Goal: Information Seeking & Learning: Learn about a topic

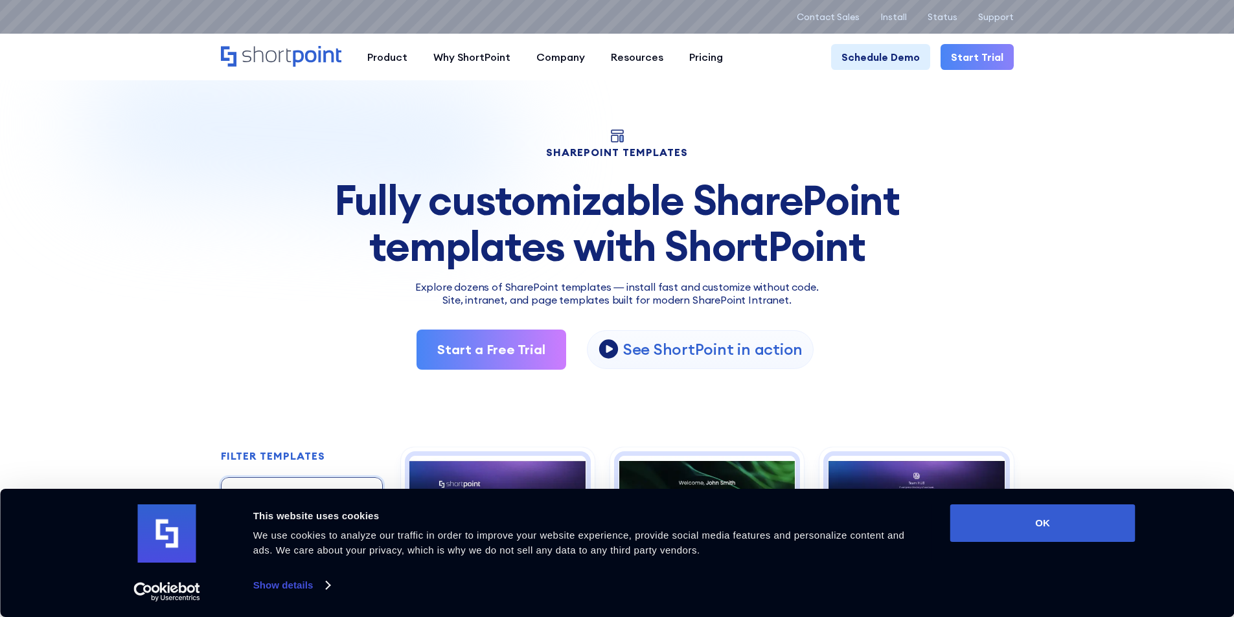
click at [593, 199] on div "Fully customizable SharePoint templates with ShortPoint" at bounding box center [617, 222] width 793 height 91
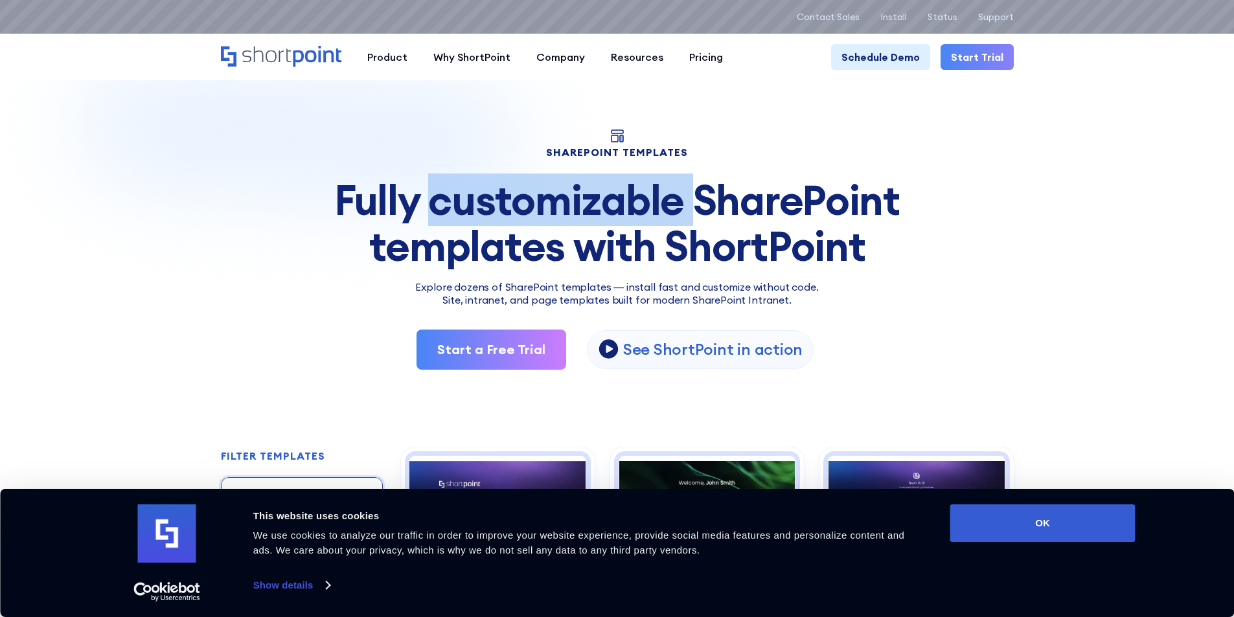
click at [593, 199] on div "Fully customizable SharePoint templates with ShortPoint" at bounding box center [617, 222] width 793 height 91
click at [591, 199] on div "Fully customizable SharePoint templates with ShortPoint" at bounding box center [617, 222] width 793 height 91
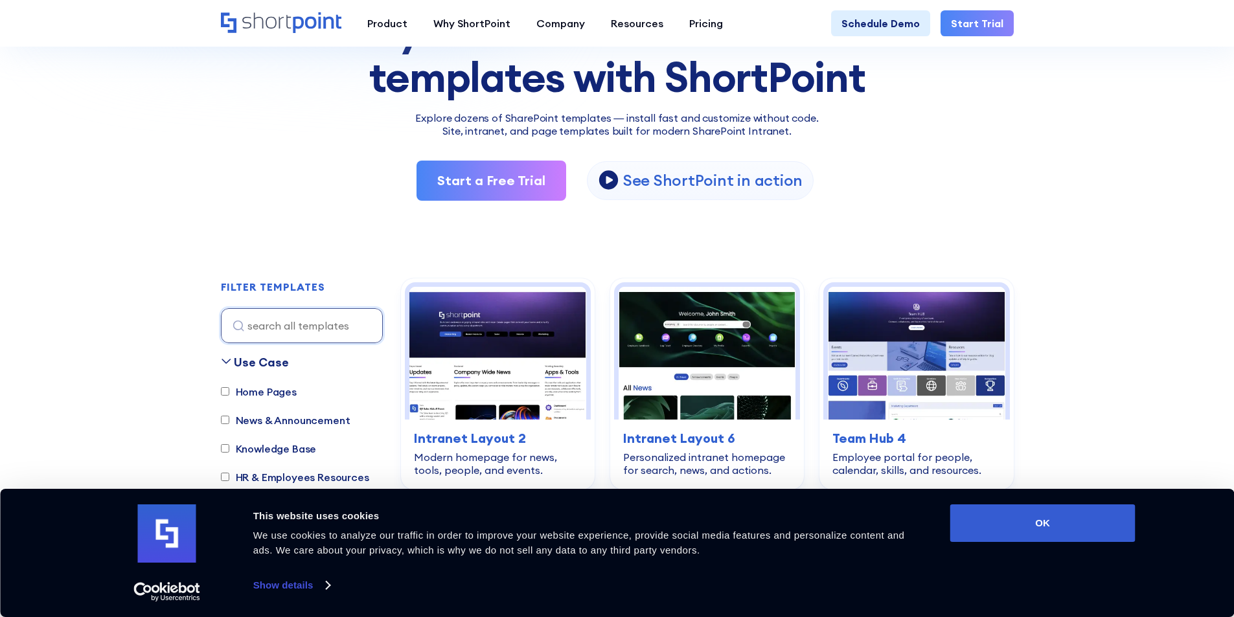
scroll to position [324, 0]
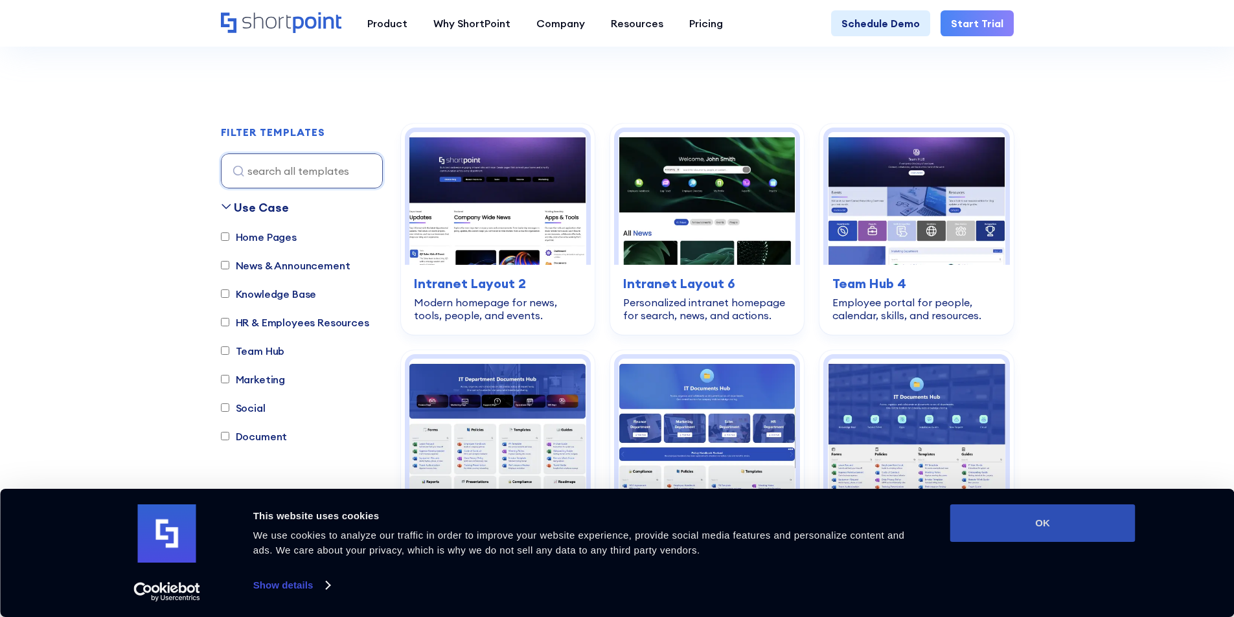
click at [980, 517] on button "OK" at bounding box center [1042, 523] width 185 height 38
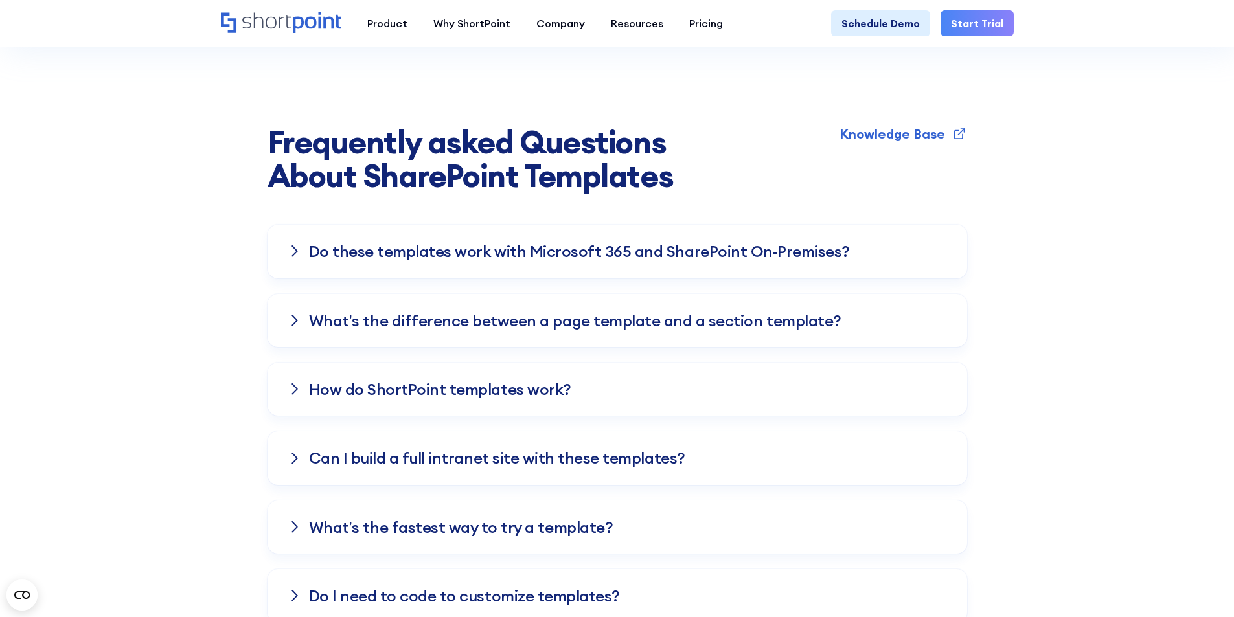
scroll to position [3497, 0]
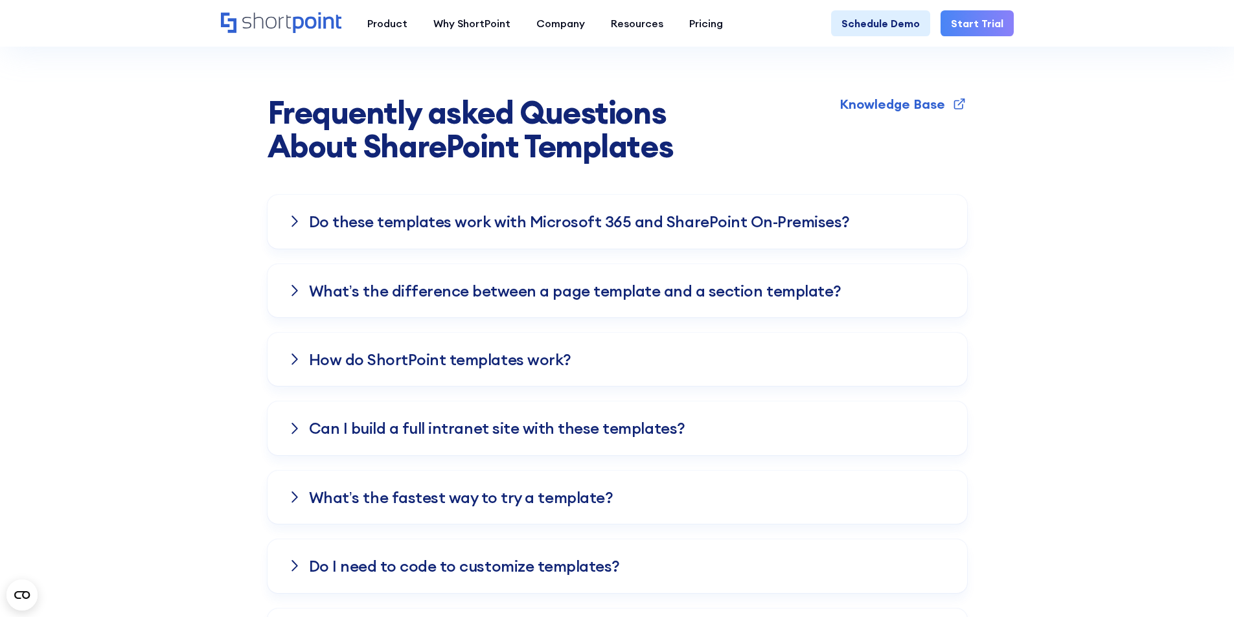
click at [425, 126] on strong "About SharePoint Templates" at bounding box center [470, 146] width 406 height 40
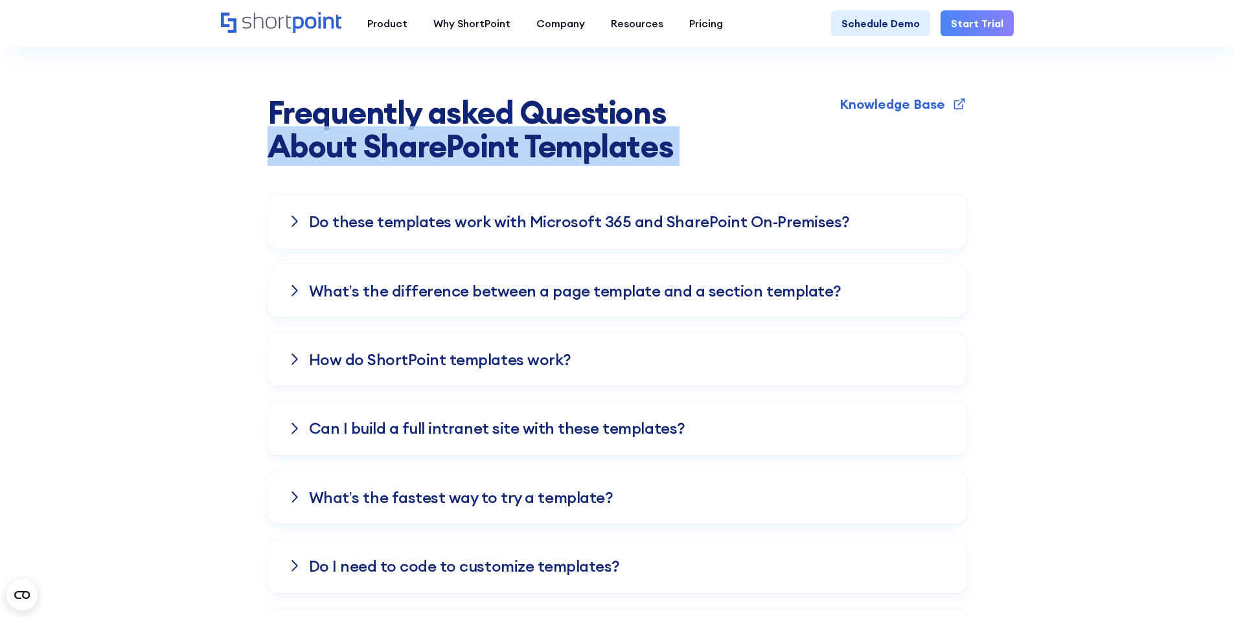
click at [425, 126] on strong "About SharePoint Templates" at bounding box center [470, 146] width 406 height 40
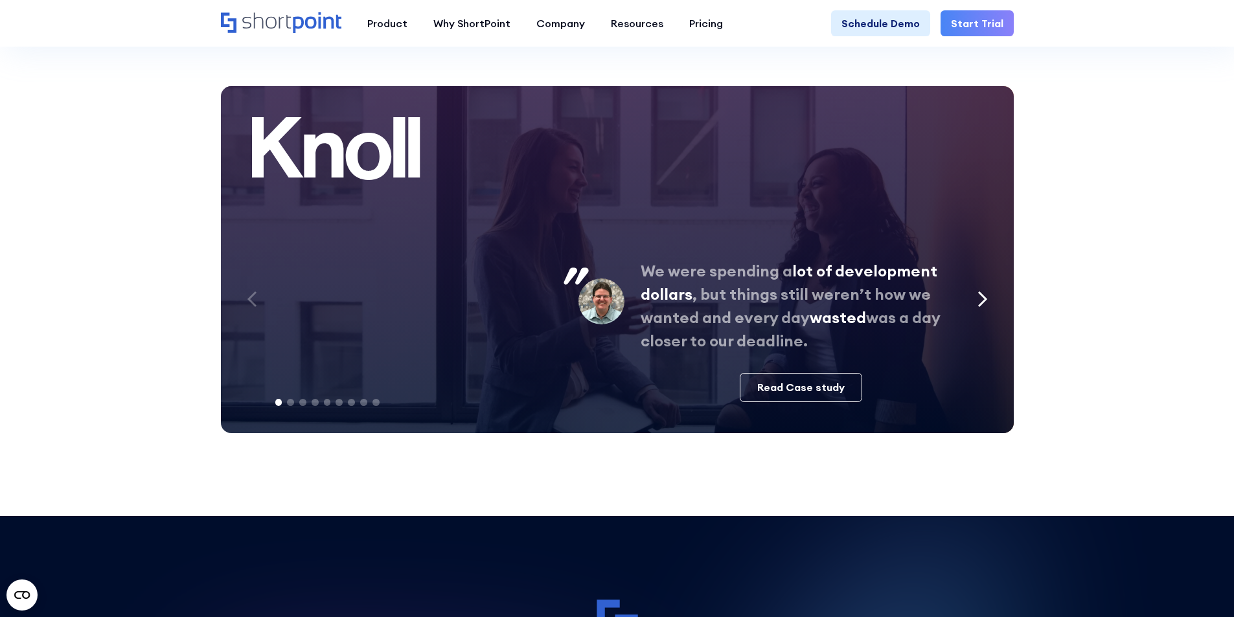
scroll to position [4533, 0]
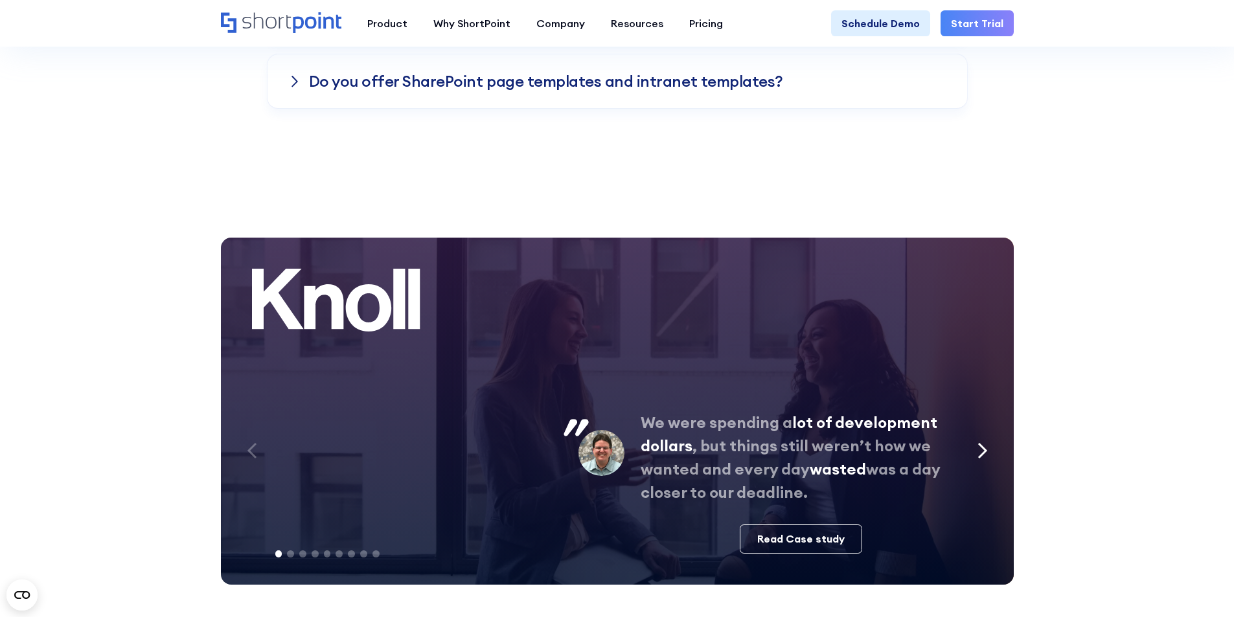
click at [322, 269] on icon at bounding box center [336, 300] width 168 height 63
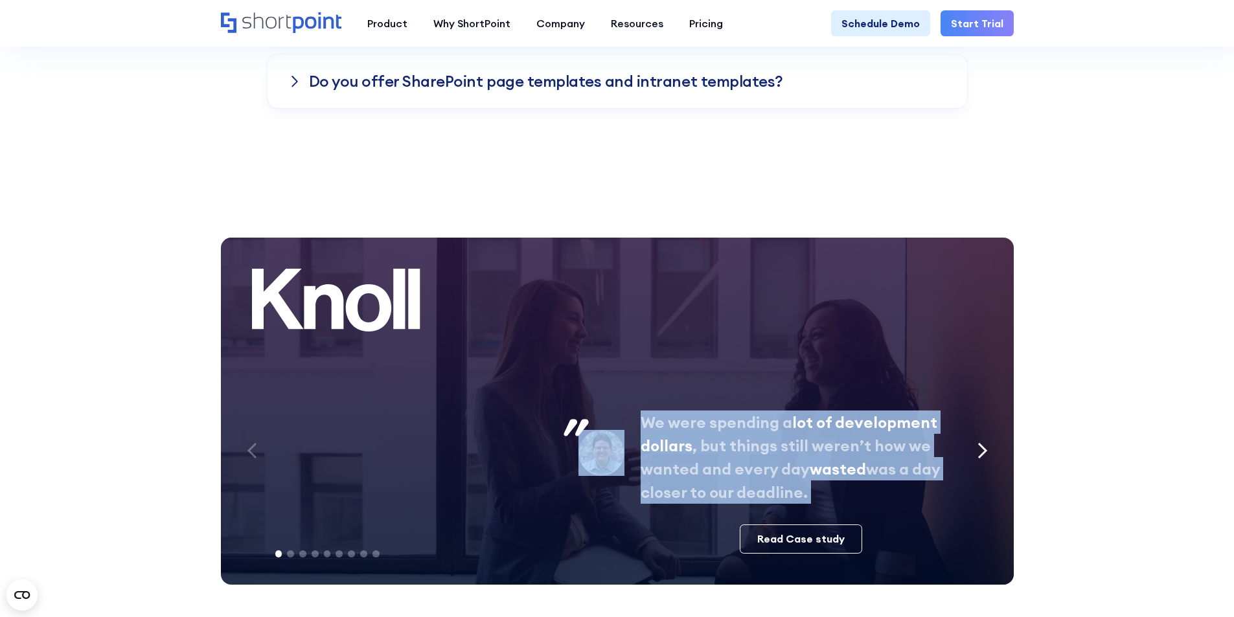
click at [322, 269] on icon at bounding box center [336, 300] width 168 height 63
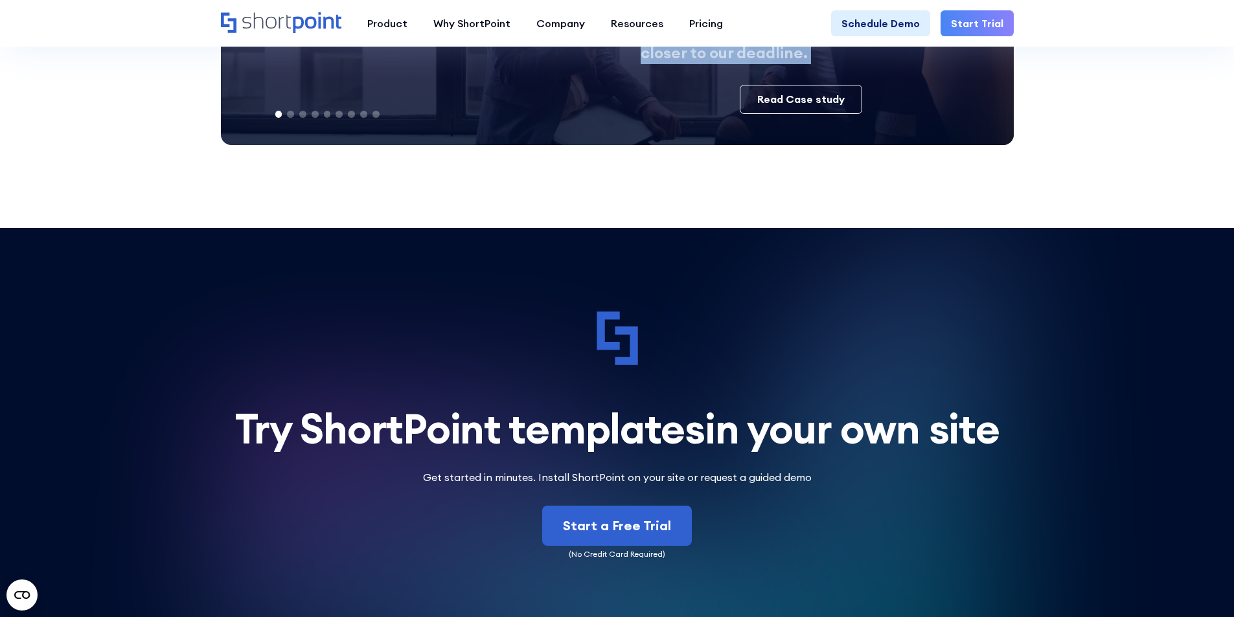
scroll to position [5181, 0]
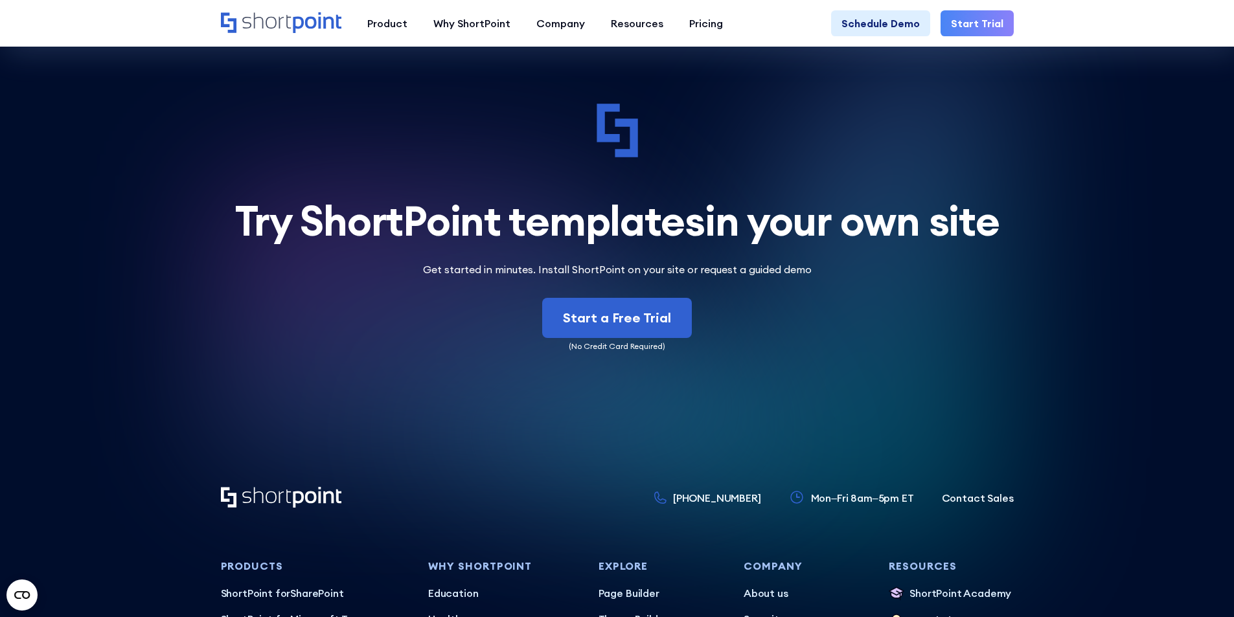
click at [389, 200] on h2 "Try ShortPoint templates in your own site" at bounding box center [617, 220] width 793 height 45
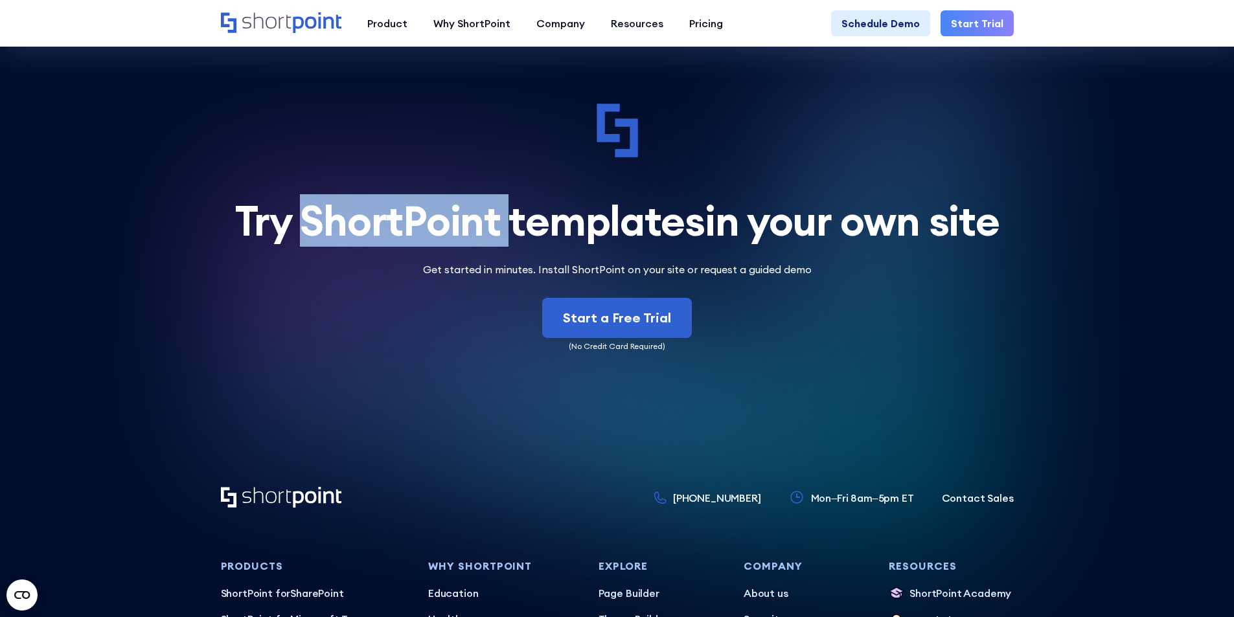
click at [389, 200] on h2 "Try ShortPoint templates in your own site" at bounding box center [617, 220] width 793 height 45
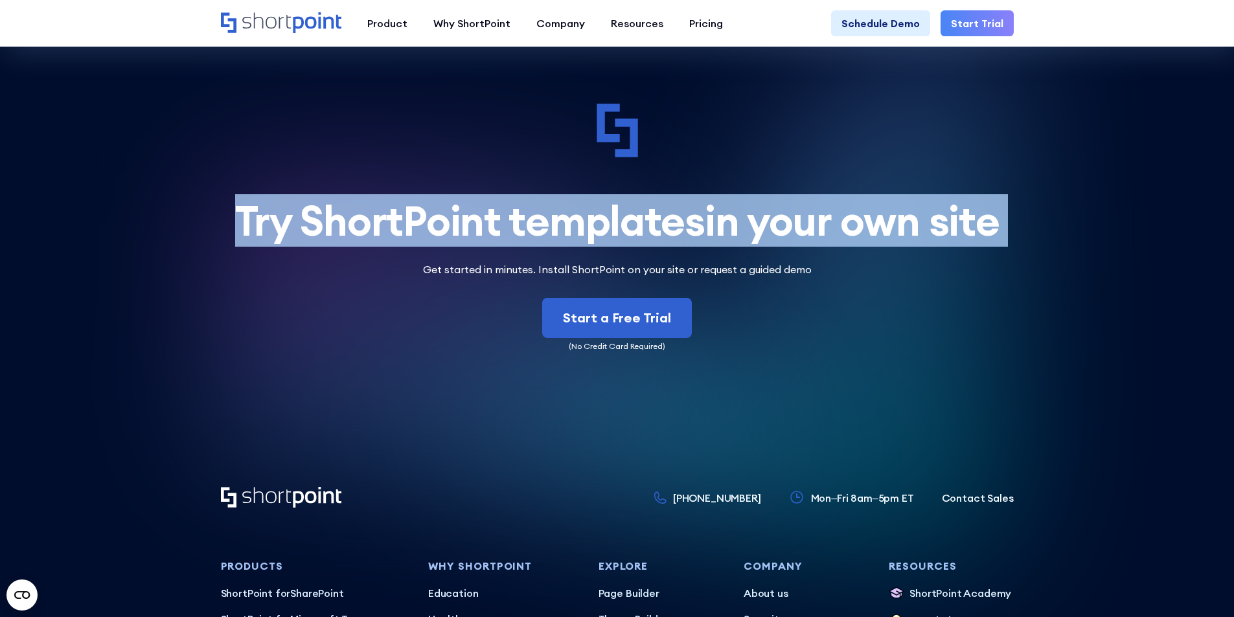
click at [389, 200] on h2 "Try ShortPoint templates in your own site" at bounding box center [617, 220] width 793 height 45
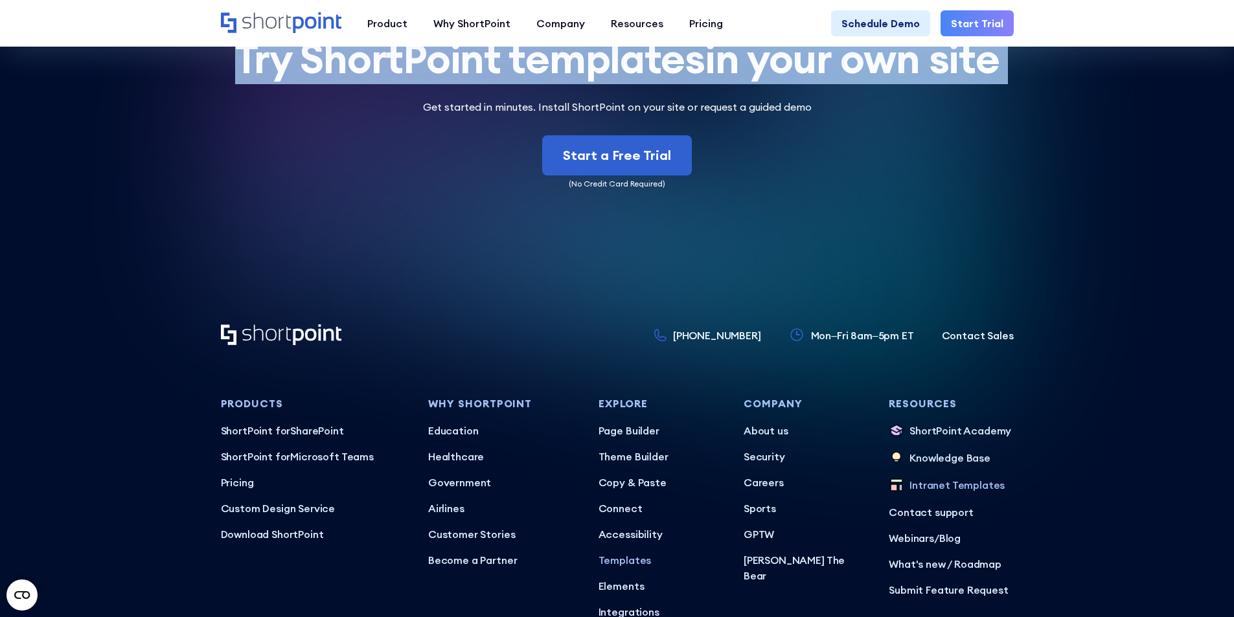
scroll to position [5524, 0]
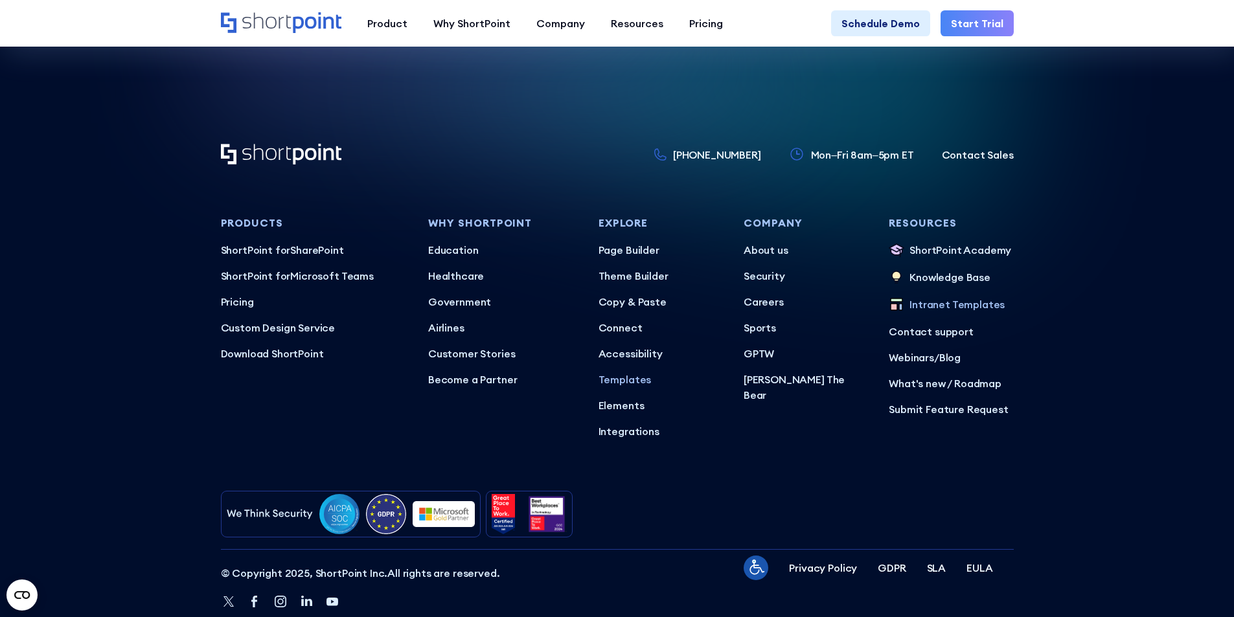
click at [255, 218] on h3 "Products" at bounding box center [314, 224] width 187 height 12
drag, startPoint x: 255, startPoint y: 185, endPoint x: 388, endPoint y: 187, distance: 132.8
click at [263, 218] on h3 "Products" at bounding box center [314, 224] width 187 height 12
click at [536, 218] on h3 "Why Shortpoint" at bounding box center [503, 224] width 150 height 12
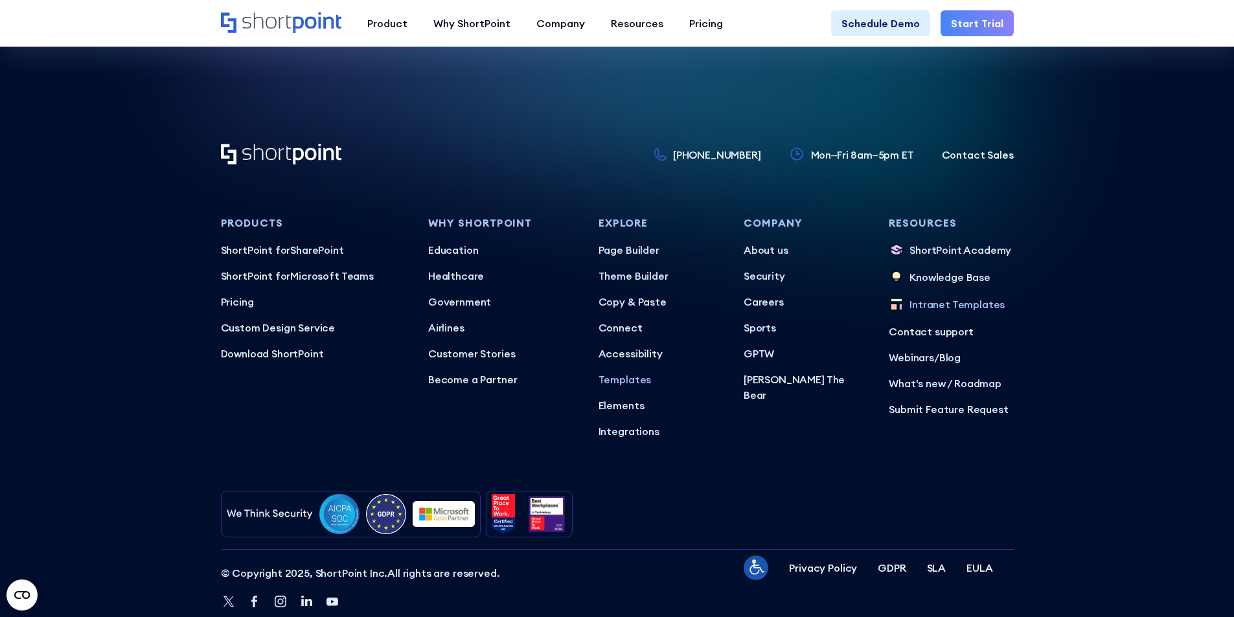
click at [496, 218] on h3 "Why Shortpoint" at bounding box center [503, 224] width 150 height 12
click at [636, 218] on h3 "Explore" at bounding box center [660, 224] width 124 height 12
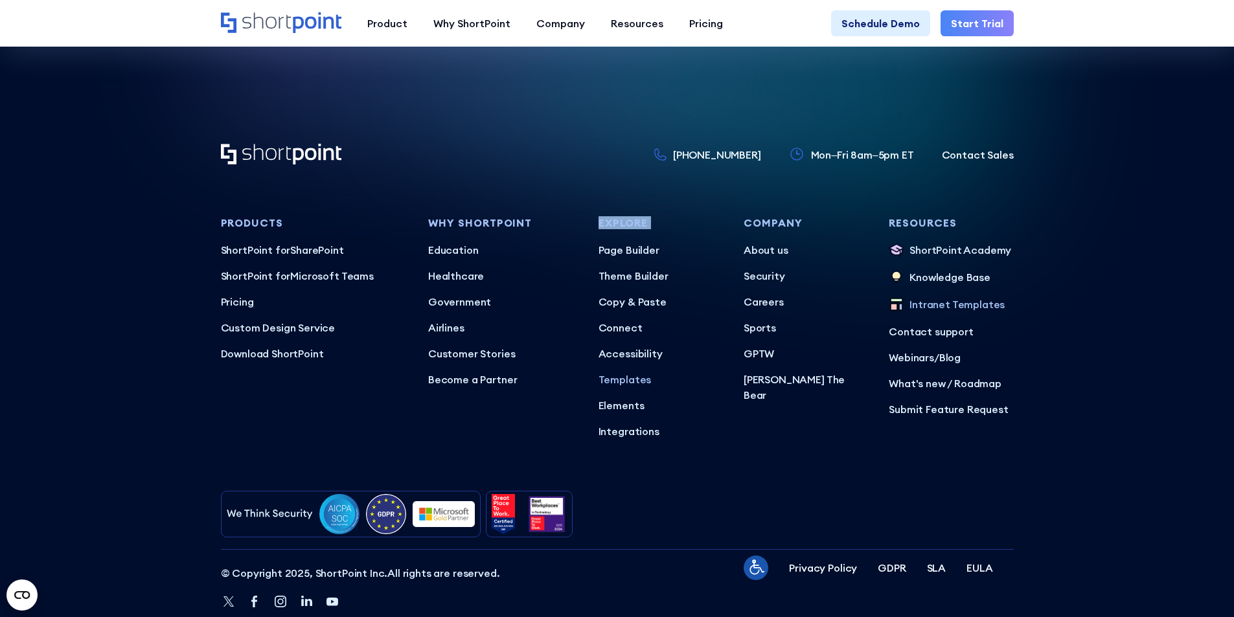
click at [636, 218] on h3 "Explore" at bounding box center [660, 224] width 124 height 12
click at [758, 218] on h3 "Company" at bounding box center [805, 224] width 124 height 12
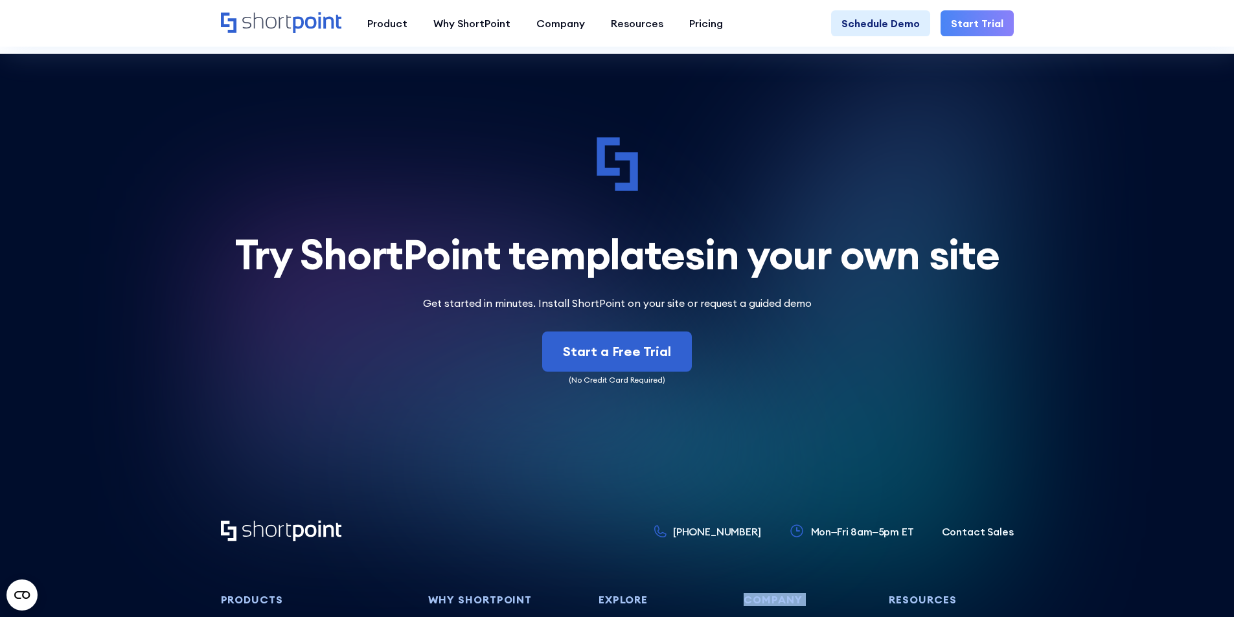
scroll to position [5136, 0]
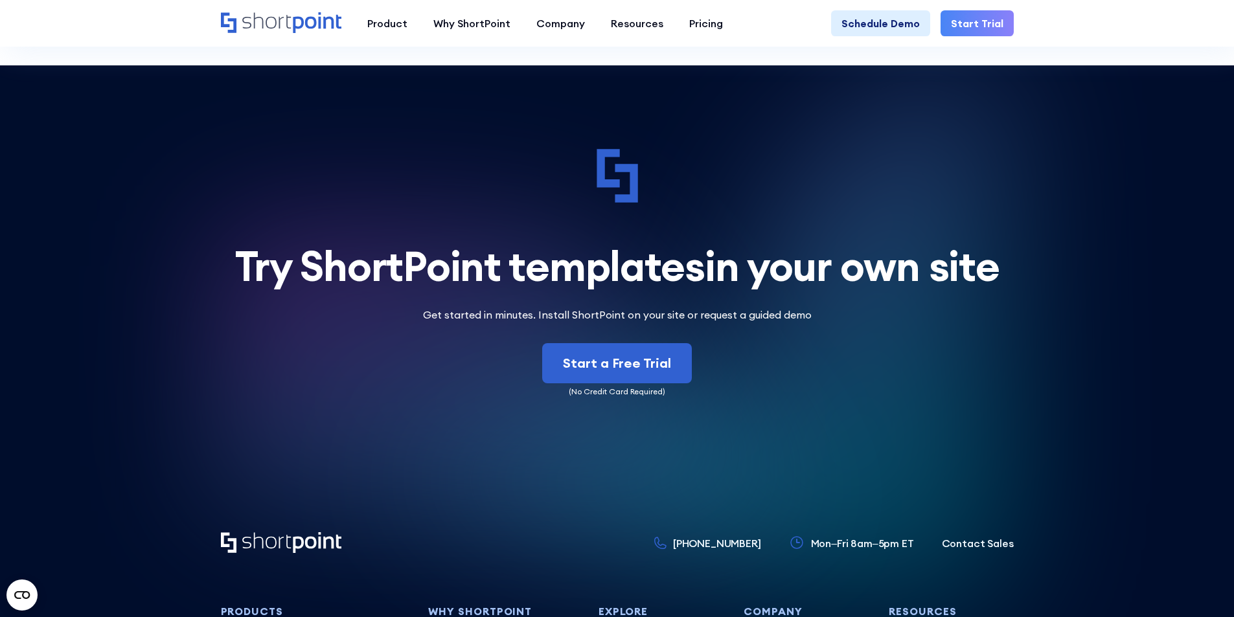
click at [430, 244] on h2 "Try ShortPoint templates in your own site" at bounding box center [617, 266] width 793 height 45
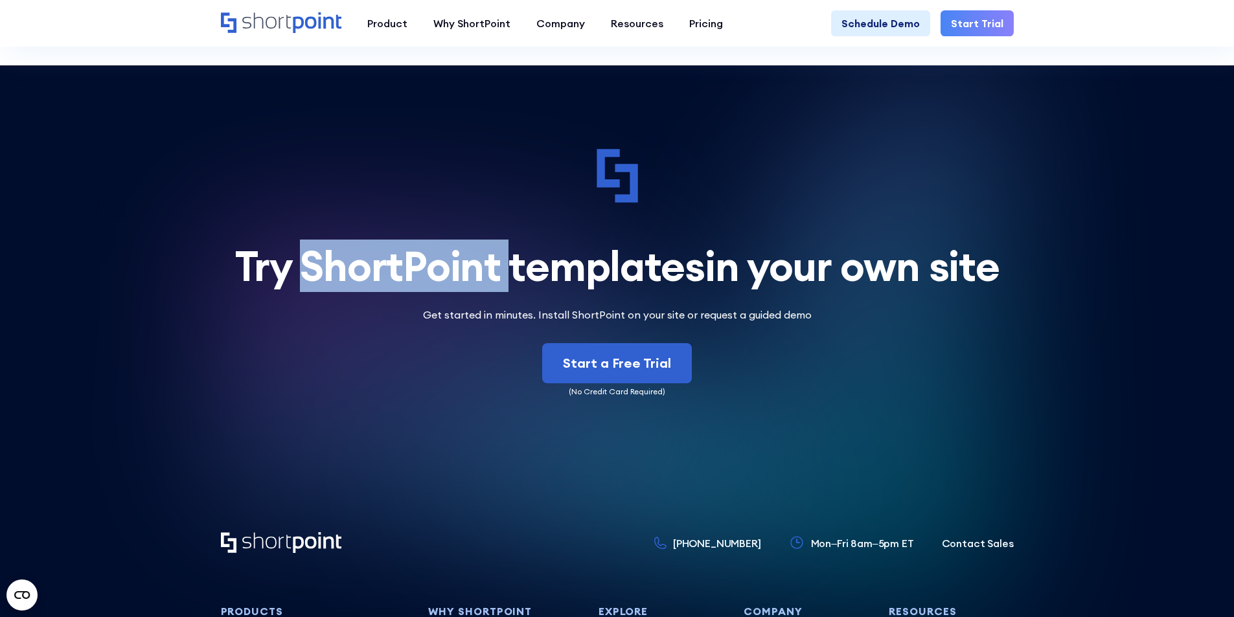
click at [430, 244] on h2 "Try ShortPoint templates in your own site" at bounding box center [617, 266] width 793 height 45
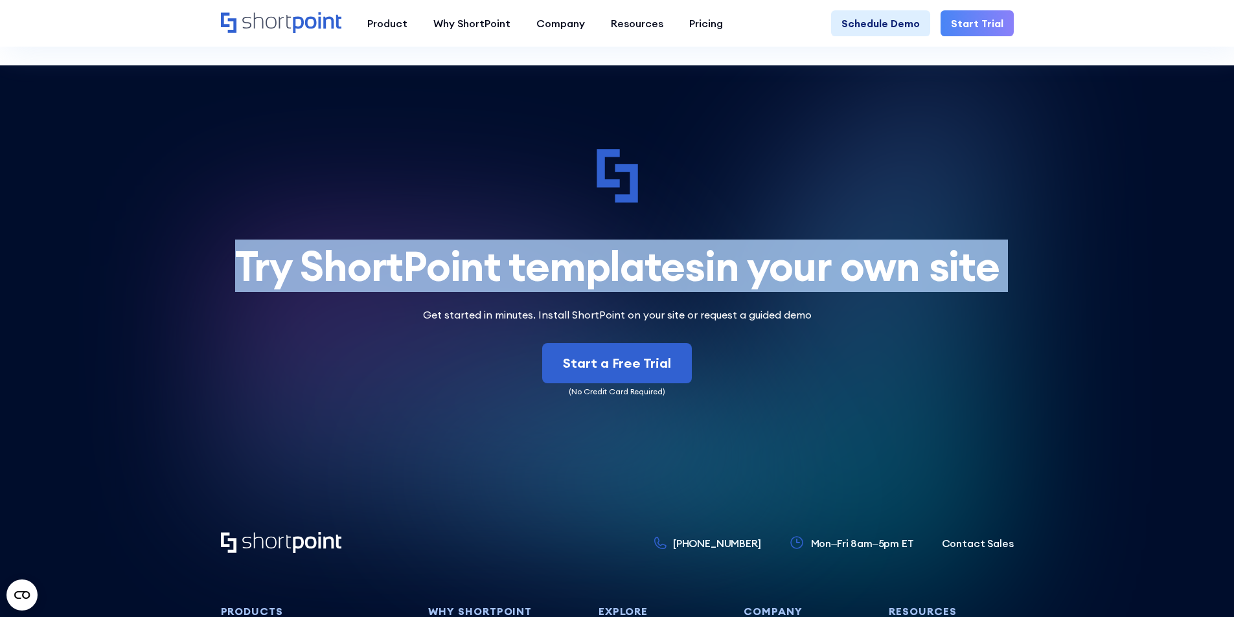
click at [430, 244] on h2 "Try ShortPoint templates in your own site" at bounding box center [617, 266] width 793 height 45
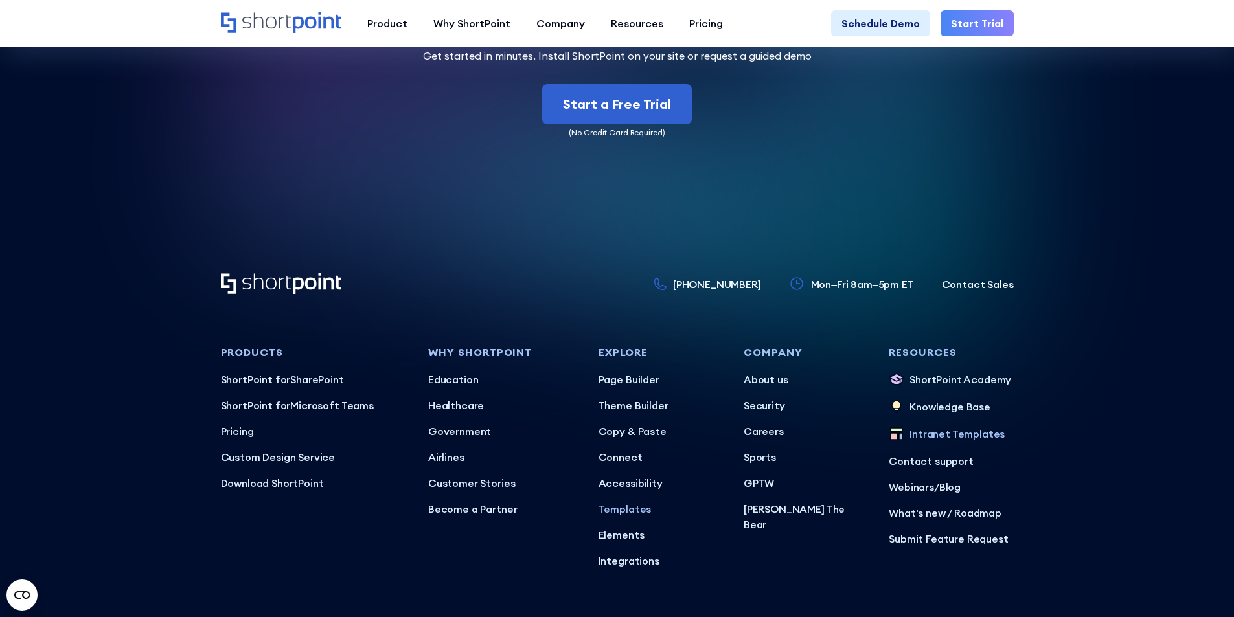
scroll to position [5524, 0]
